Goal: Task Accomplishment & Management: Complete application form

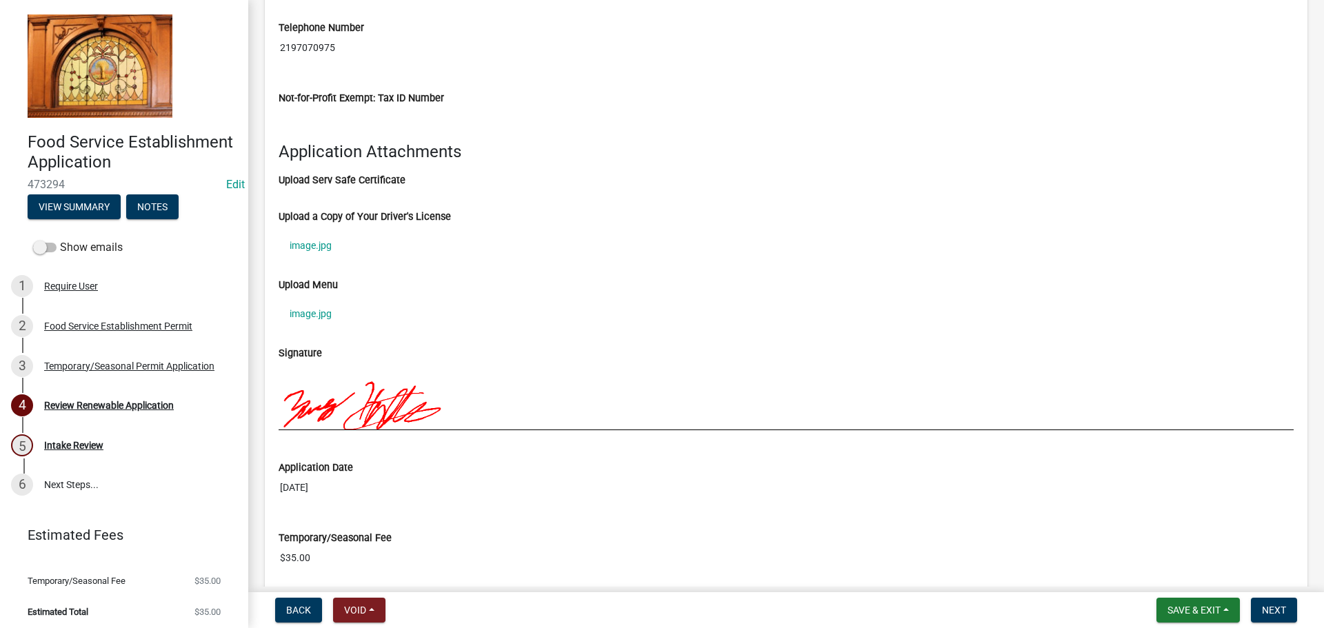
scroll to position [1586, 0]
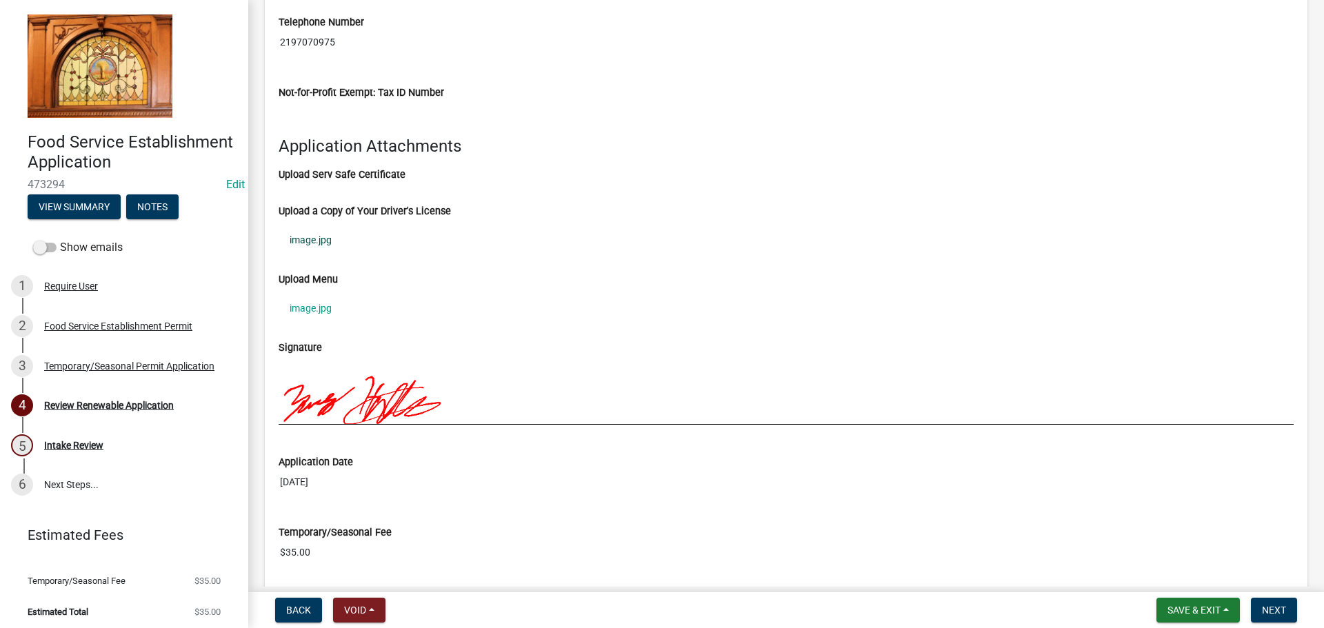
click at [321, 231] on link "image.jpg" at bounding box center [786, 240] width 1015 height 32
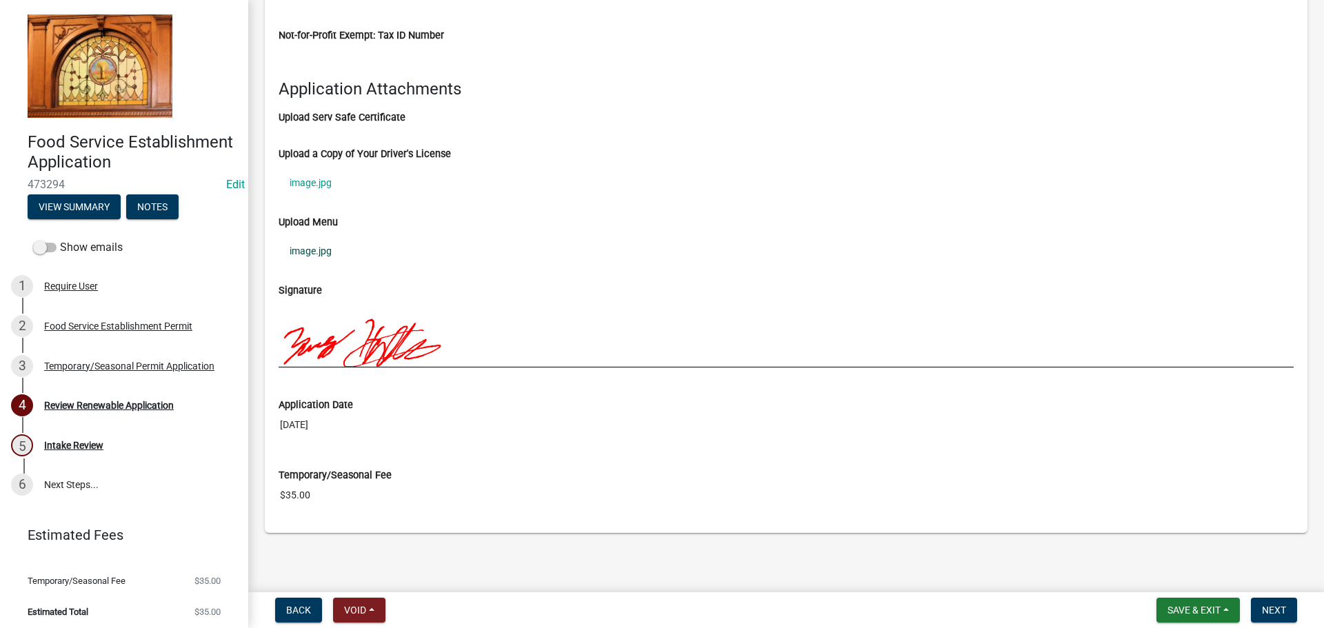
click at [303, 251] on link "image.jpg" at bounding box center [786, 251] width 1015 height 32
click at [1280, 612] on span "Next" at bounding box center [1274, 610] width 24 height 11
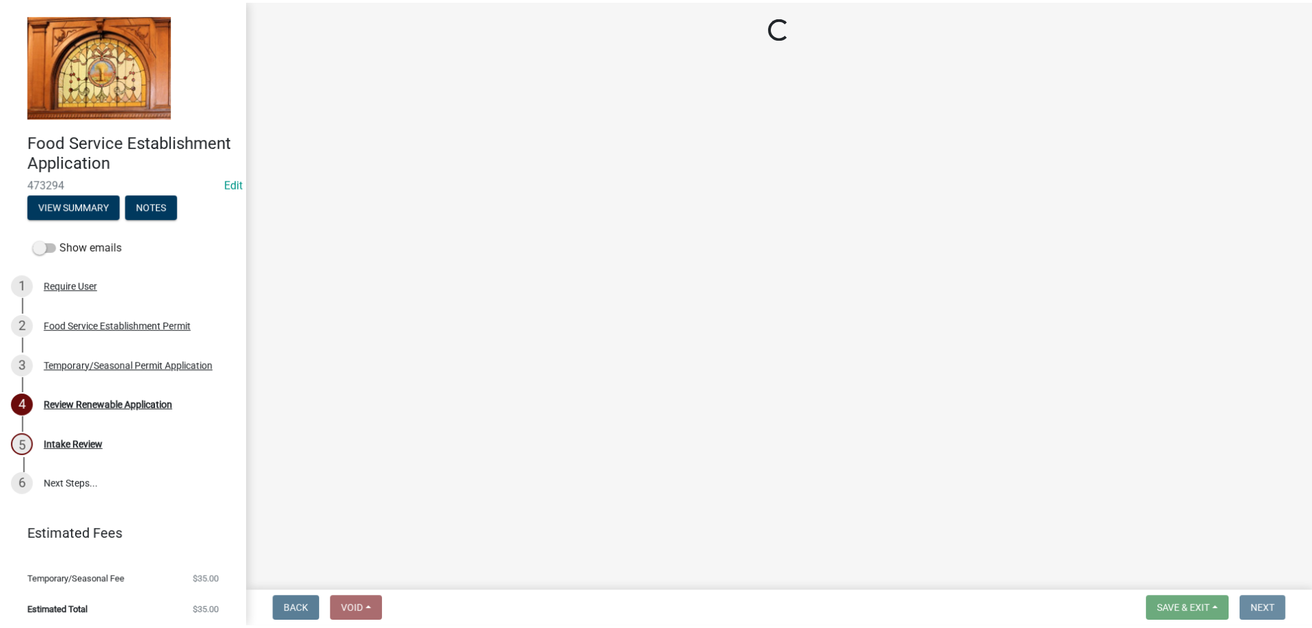
scroll to position [0, 0]
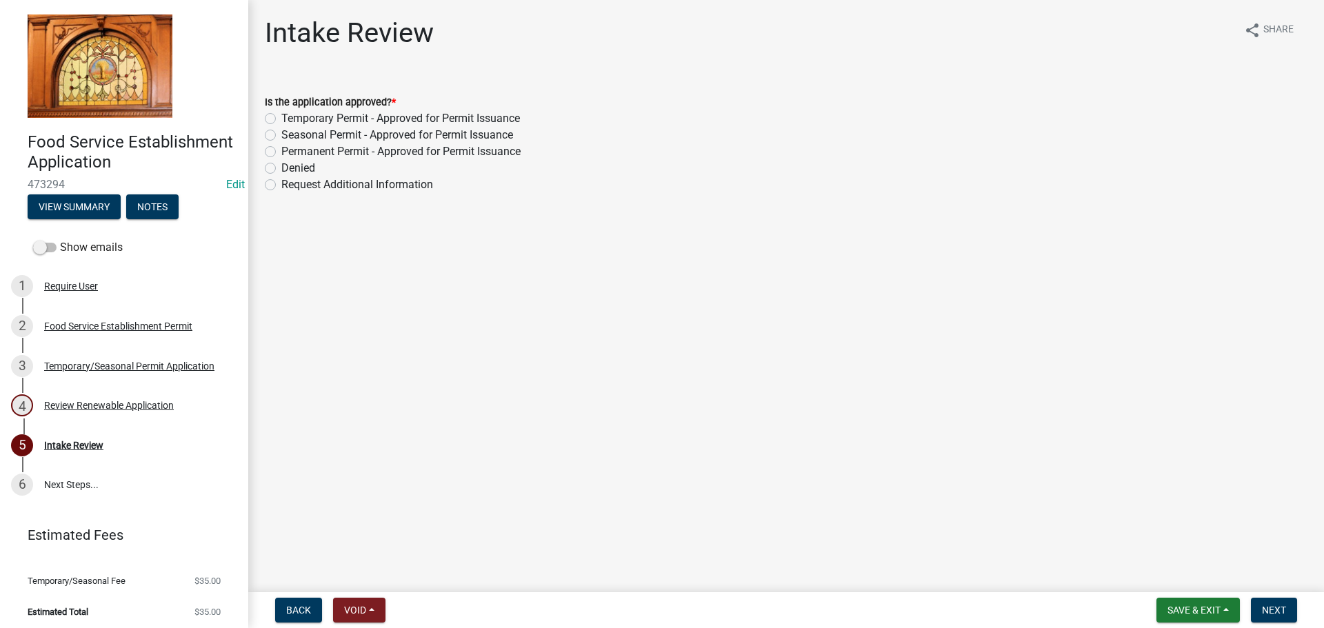
click at [309, 120] on label "Temporary Permit - Approved for Permit Issuance" at bounding box center [400, 118] width 239 height 17
click at [290, 119] on input "Temporary Permit - Approved for Permit Issuance" at bounding box center [285, 114] width 9 height 9
radio input "true"
click at [1279, 615] on span "Next" at bounding box center [1274, 610] width 24 height 11
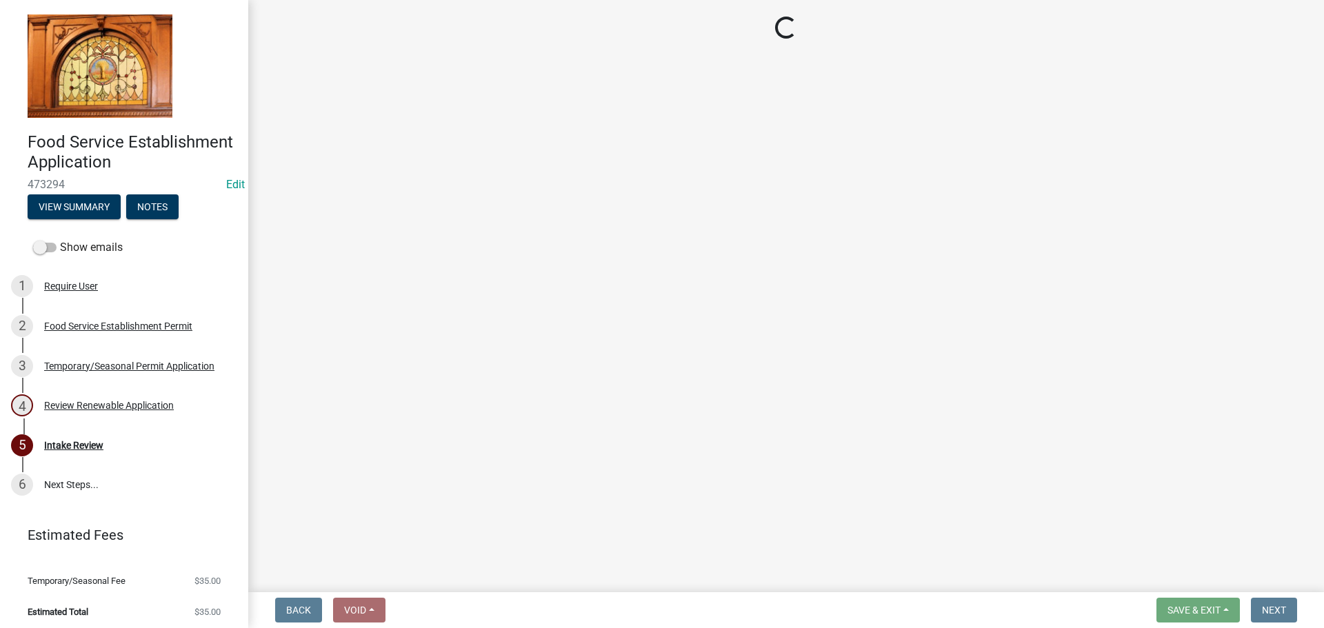
select select "3: 3"
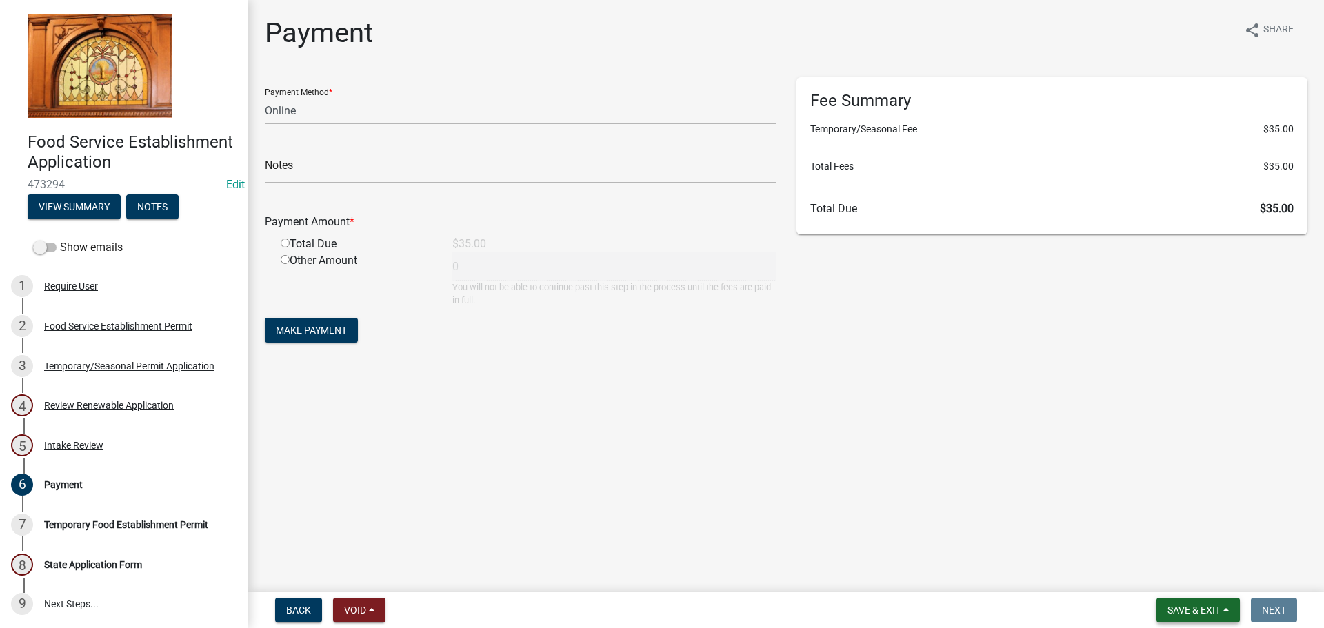
click at [1184, 613] on span "Save & Exit" at bounding box center [1193, 610] width 53 height 11
click at [1171, 578] on button "Save & Exit" at bounding box center [1184, 574] width 110 height 33
